Goal: Go to known website: Access a specific website the user already knows

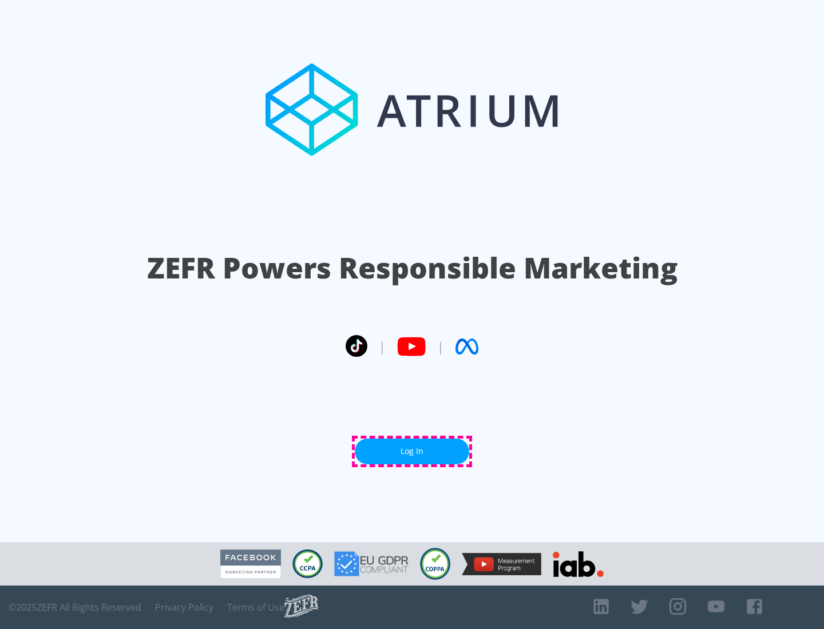
click at [412, 451] on link "Log In" at bounding box center [412, 452] width 114 height 26
